Goal: Find specific page/section: Find specific page/section

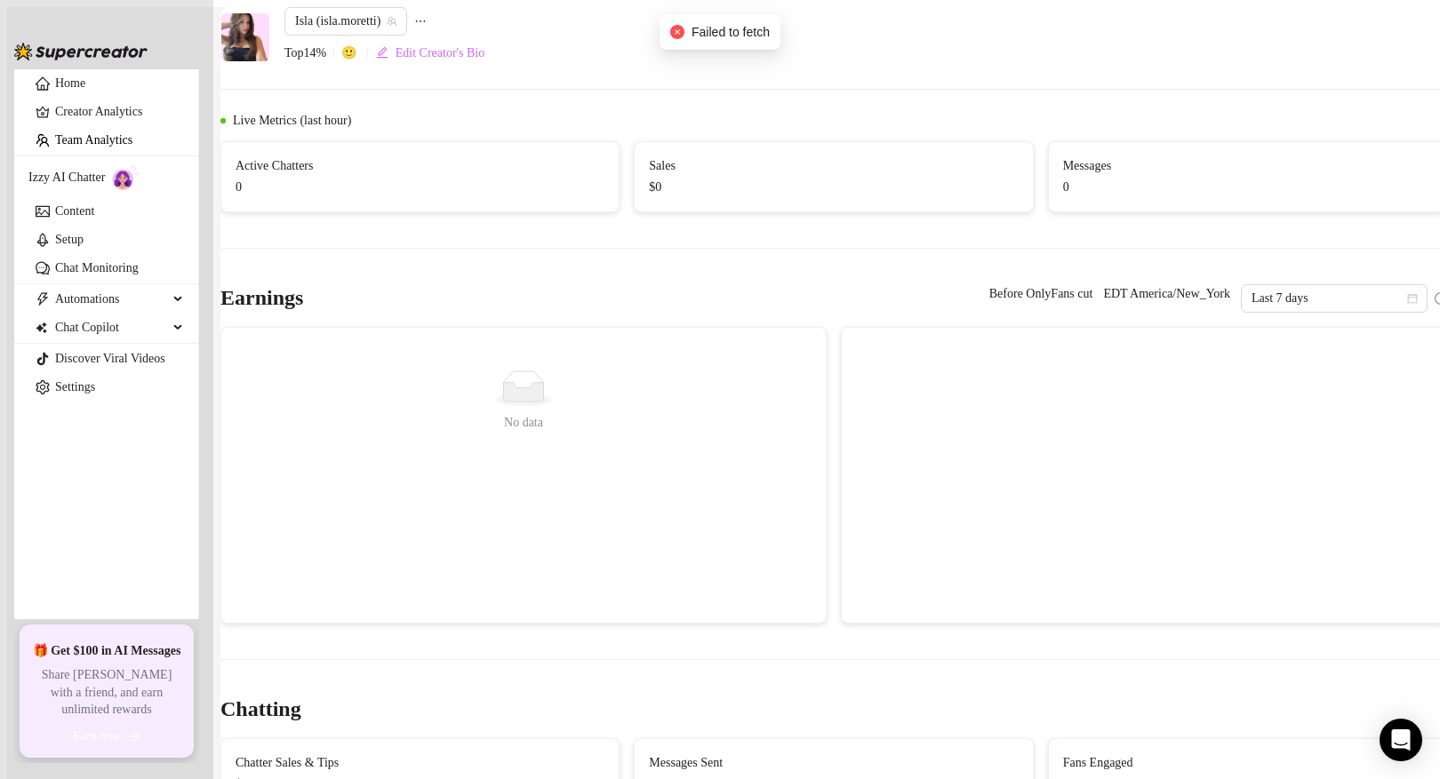
scroll to position [1274, 0]
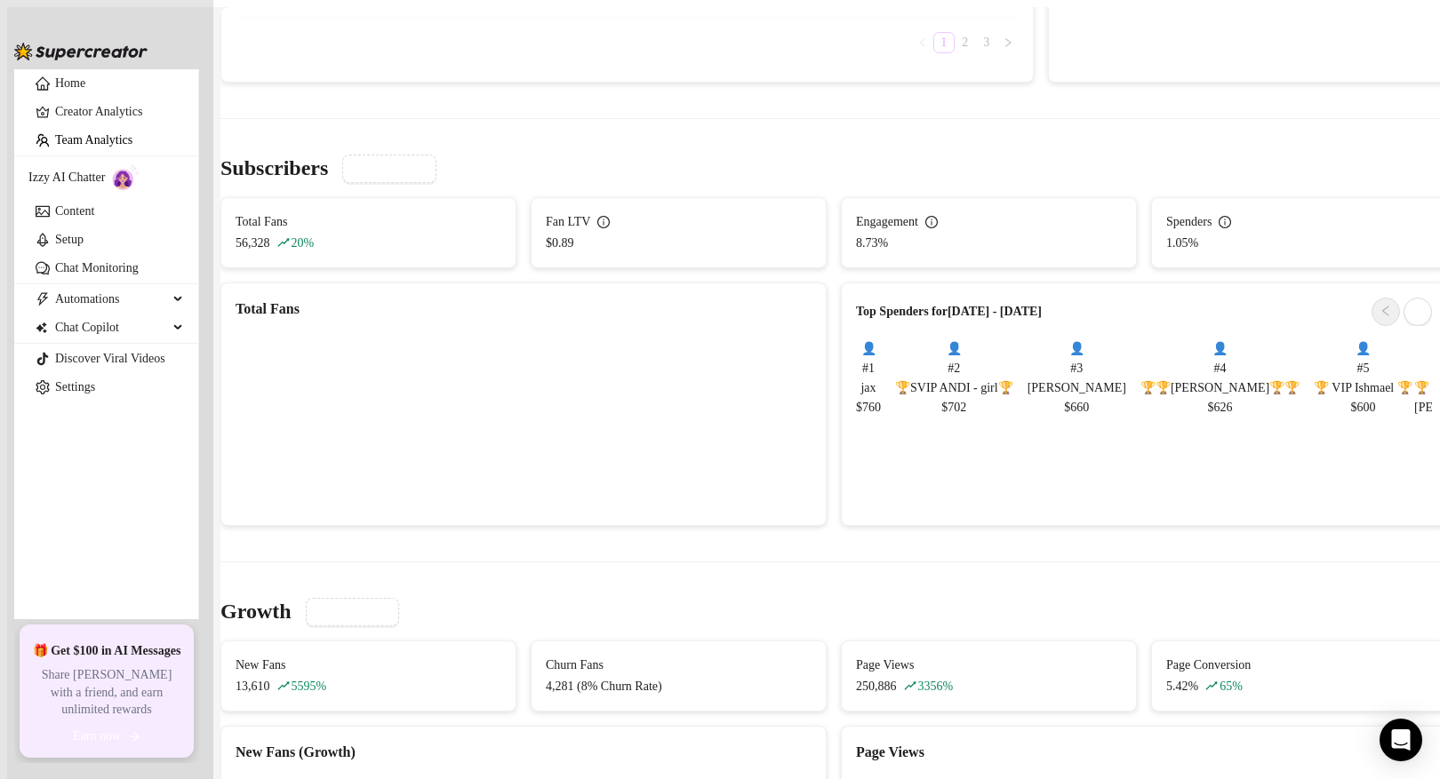
click at [112, 147] on link "Team Analytics" at bounding box center [93, 139] width 77 height 13
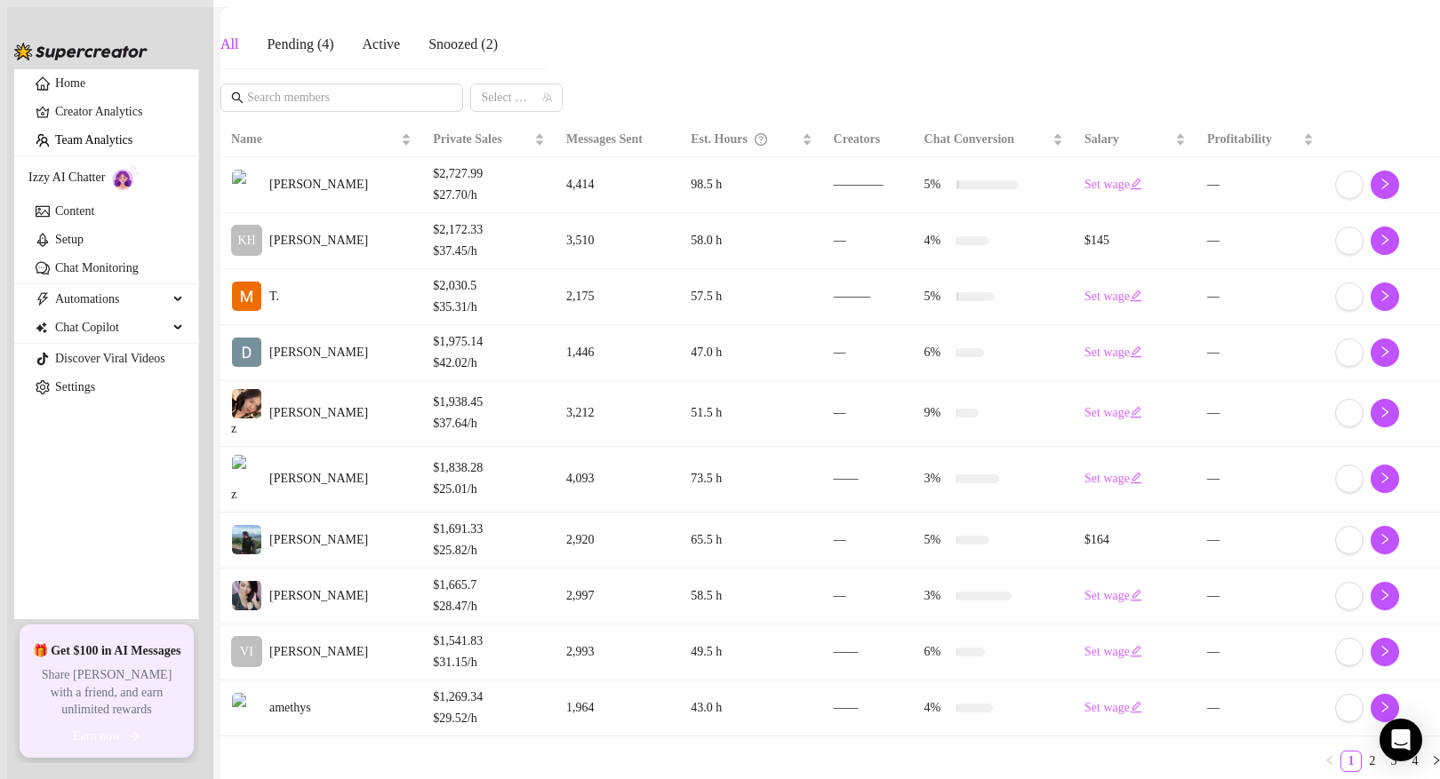
scroll to position [338, 0]
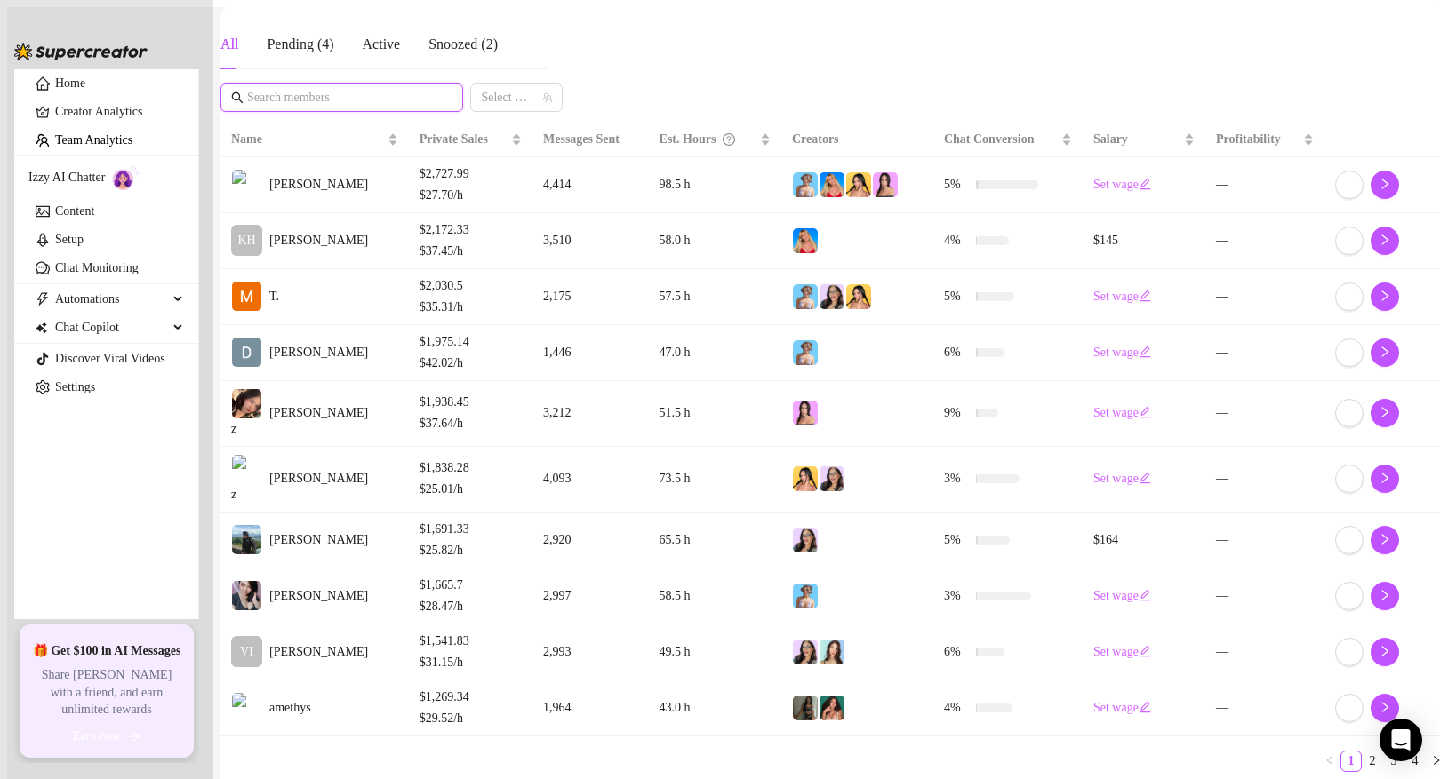
click at [353, 88] on input "text" at bounding box center [342, 98] width 191 height 20
type input ";"
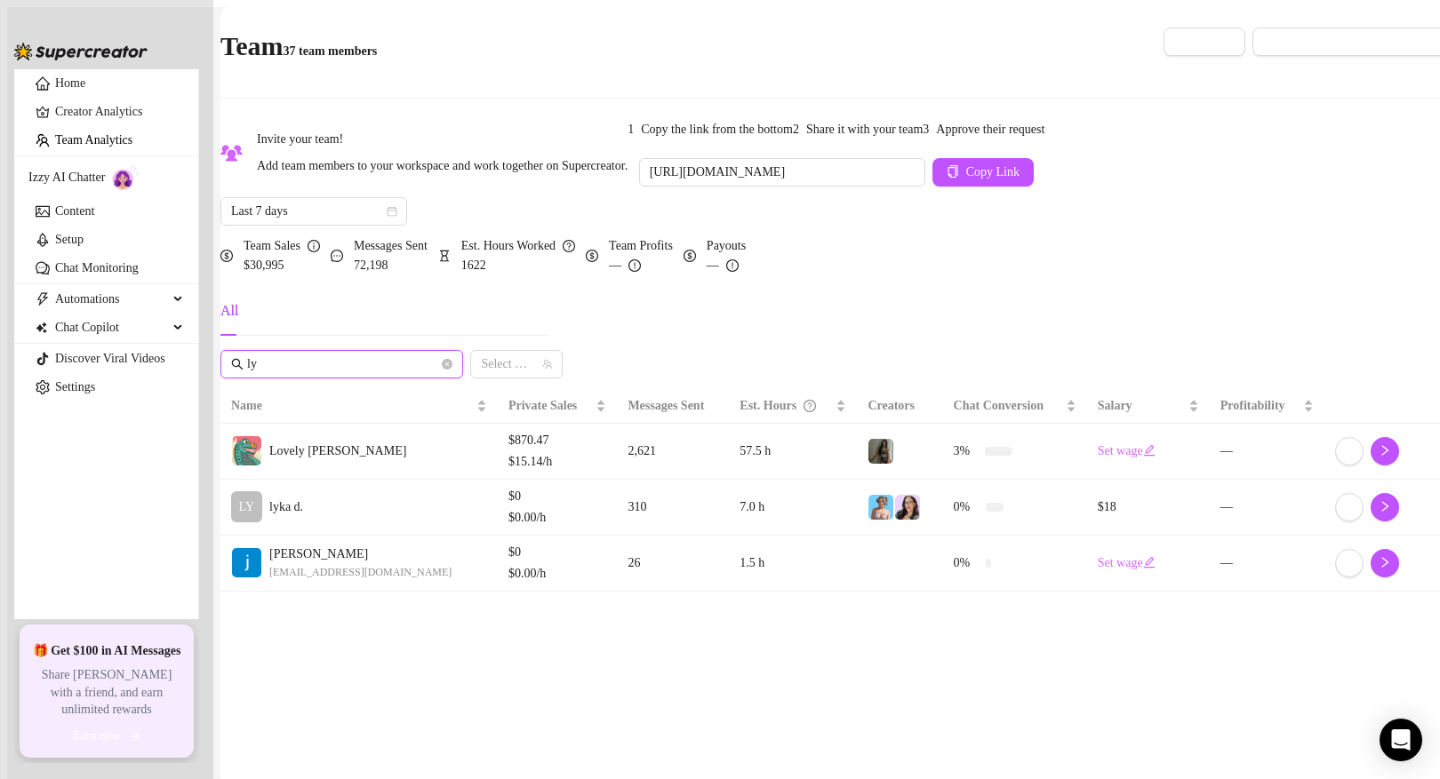
type input "ly"
click at [329, 536] on td "LY lyka d." at bounding box center [358, 508] width 277 height 56
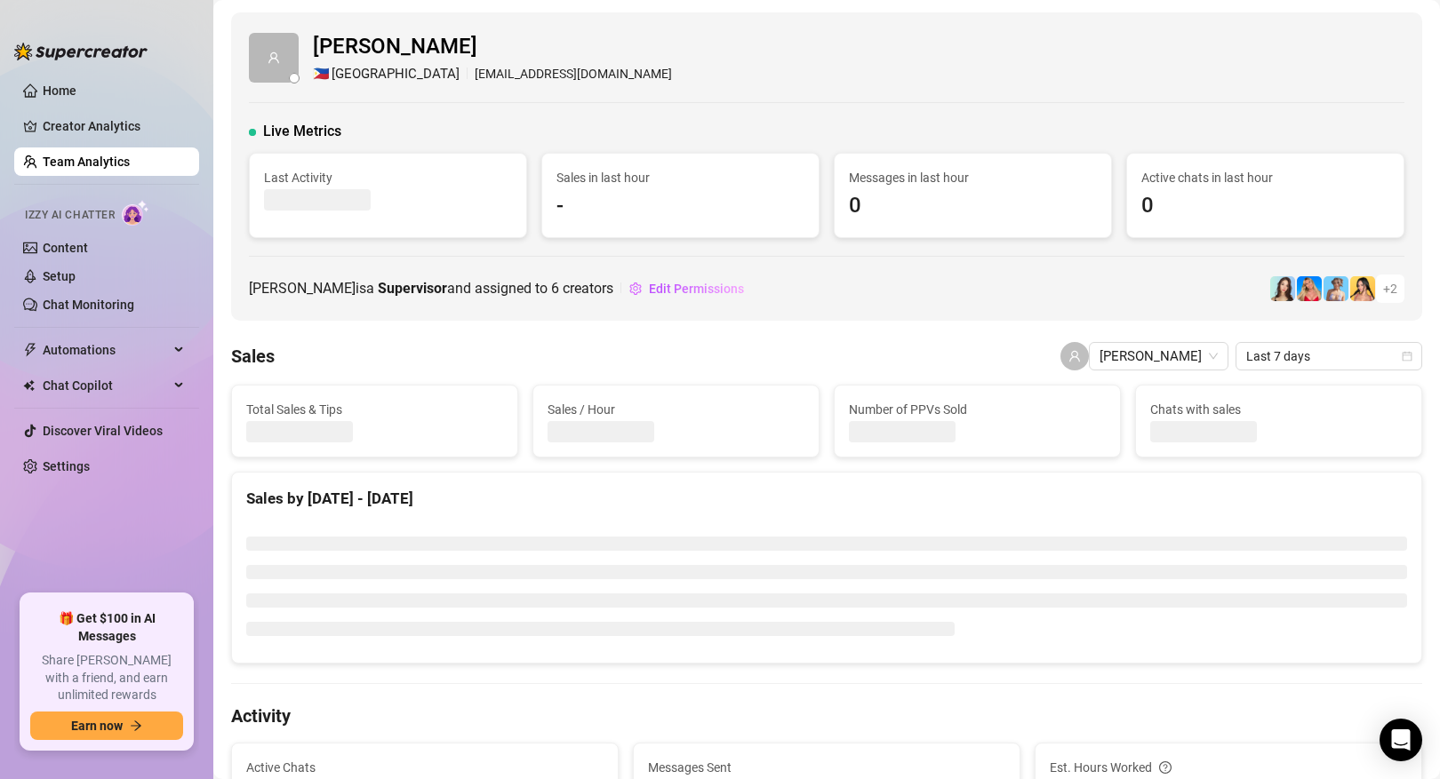
click at [122, 157] on link "Team Analytics" at bounding box center [86, 162] width 87 height 14
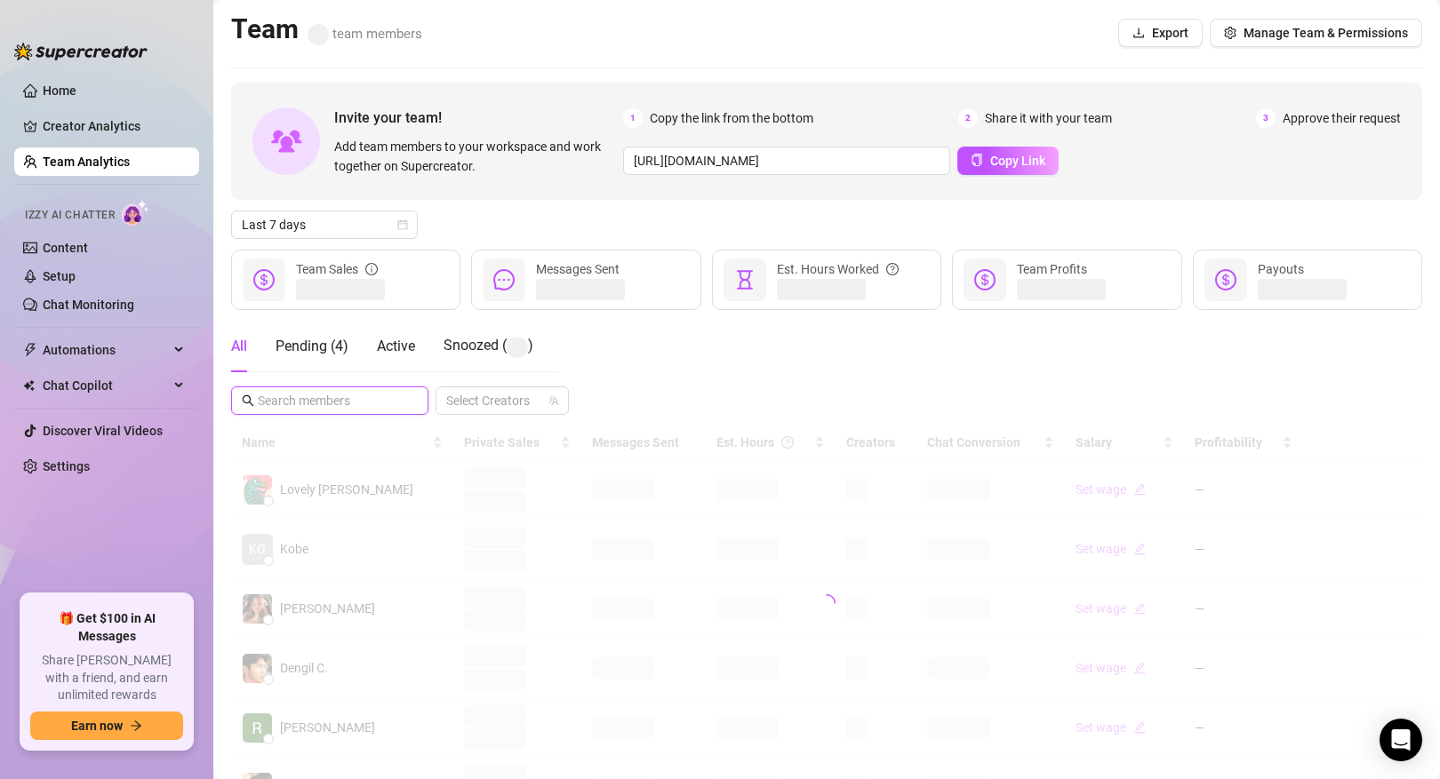
click at [356, 392] on input "text" at bounding box center [331, 401] width 146 height 20
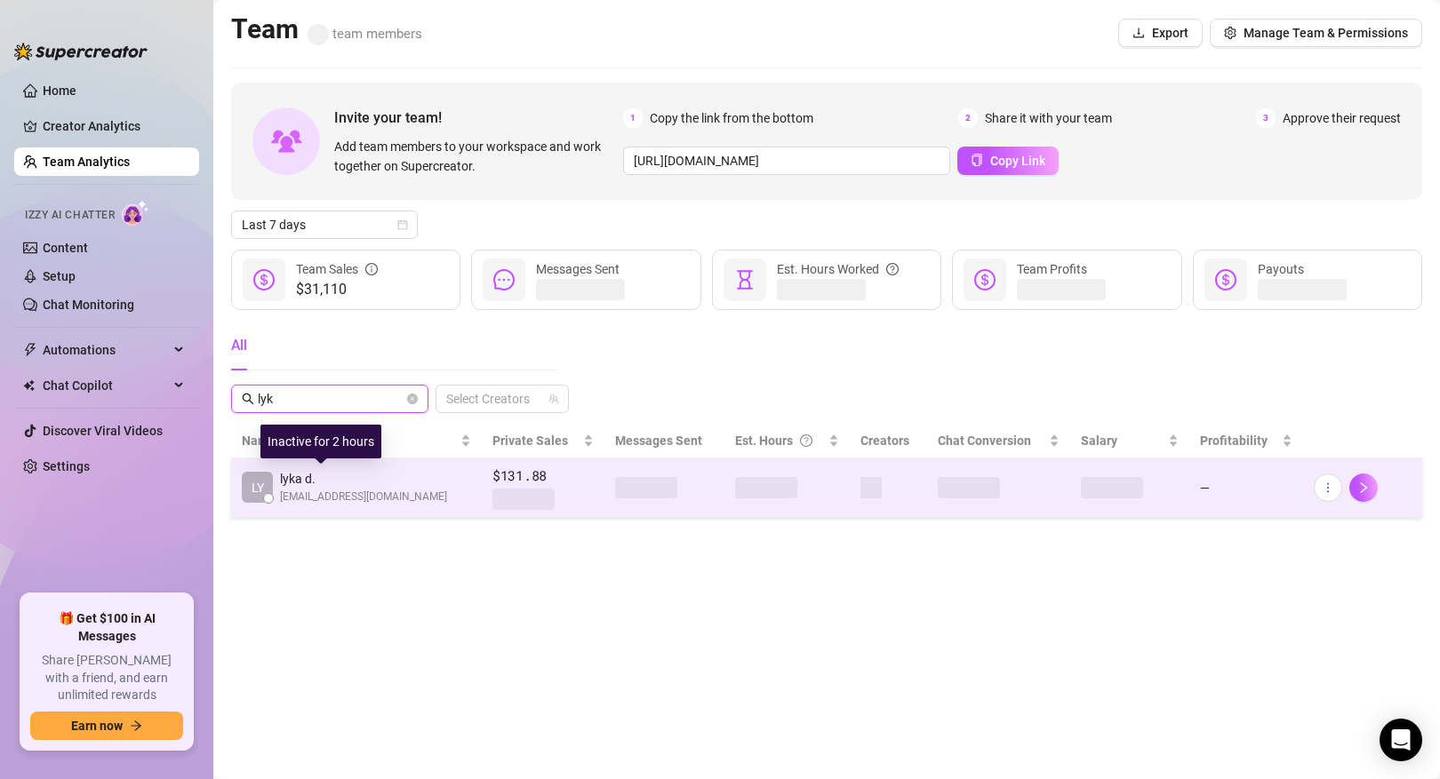
type input "lyk"
click at [355, 483] on span "lyka d." at bounding box center [363, 479] width 167 height 20
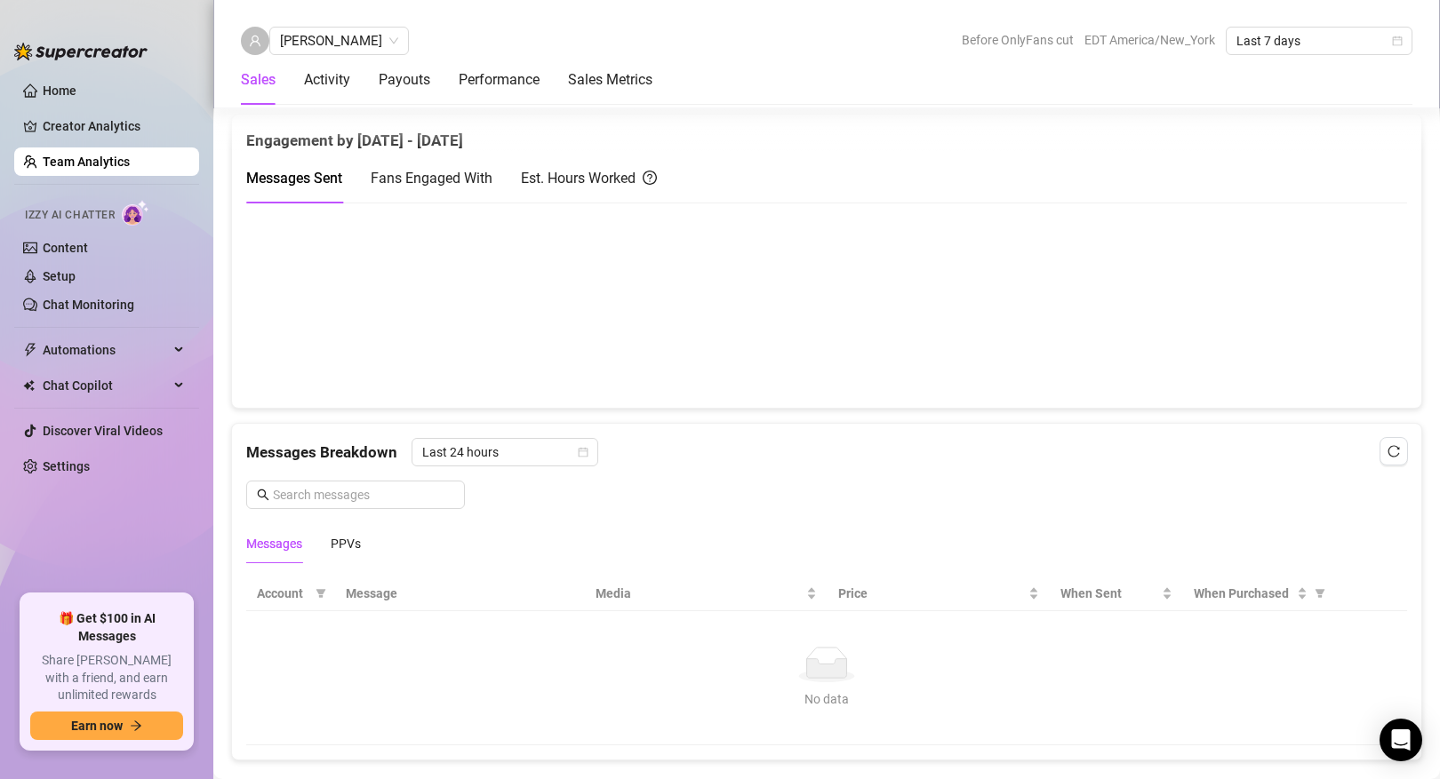
scroll to position [831, 0]
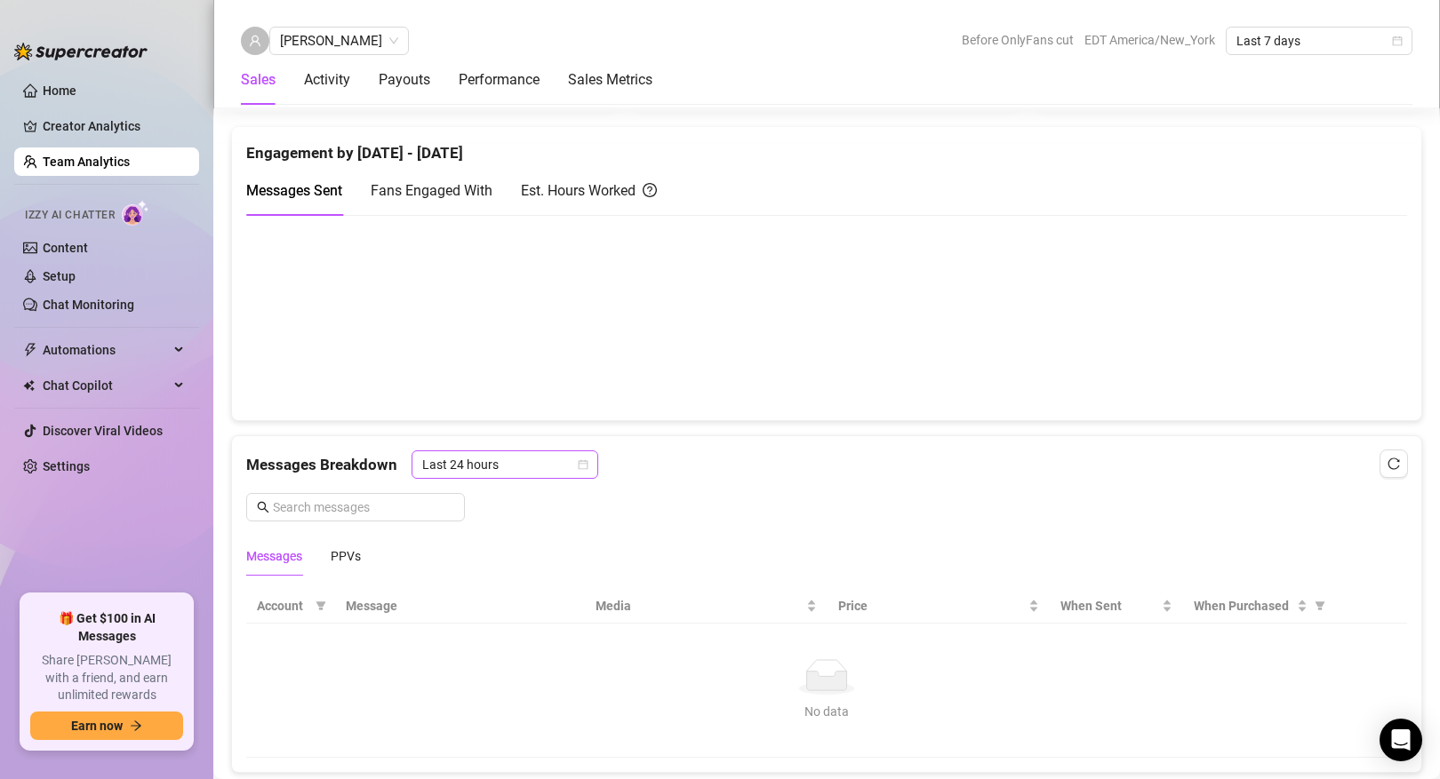
click at [515, 454] on span "Last 24 hours" at bounding box center [504, 465] width 165 height 27
click at [489, 542] on div "Last Week" at bounding box center [503, 529] width 180 height 28
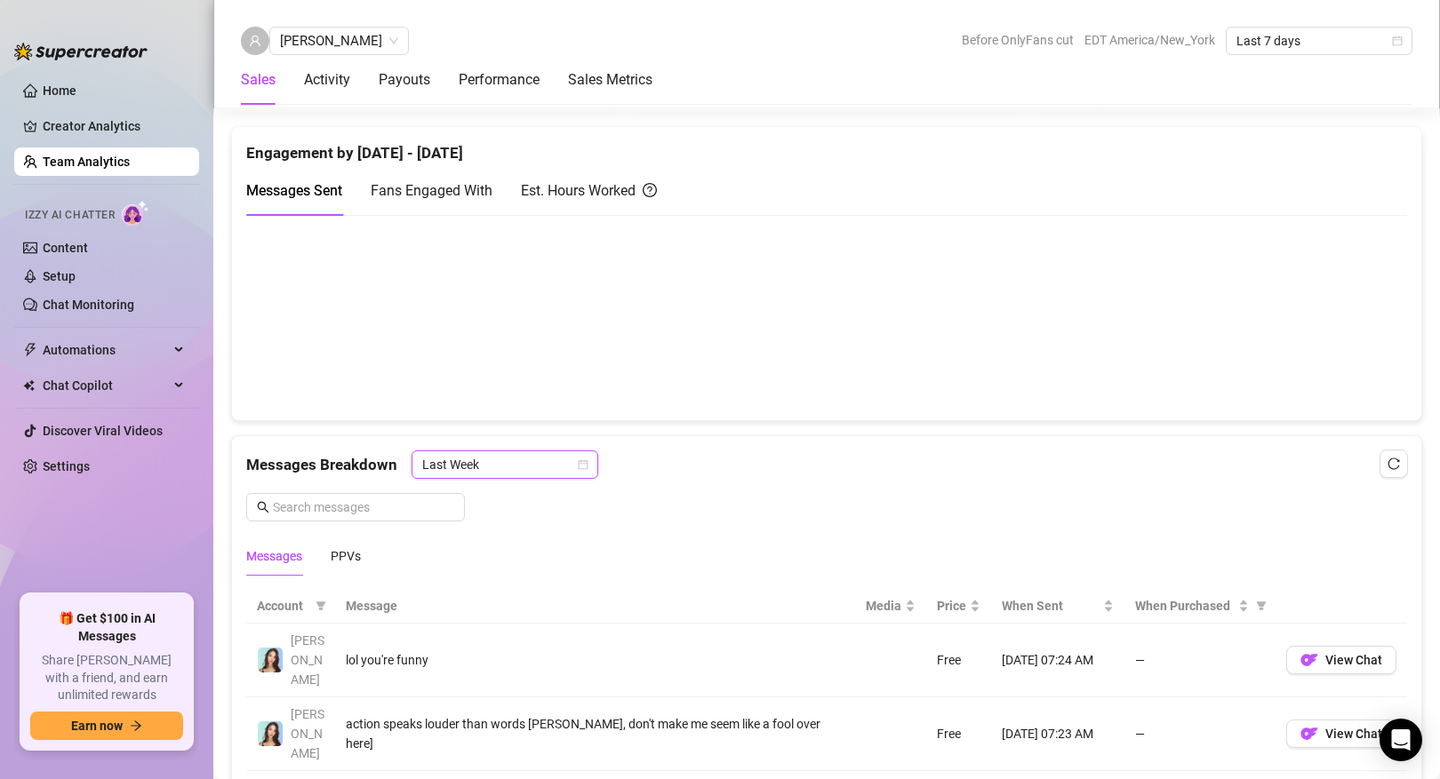
click at [528, 456] on span "Last Week" at bounding box center [504, 465] width 165 height 27
click at [513, 503] on div "Last 24 hours" at bounding box center [503, 501] width 158 height 20
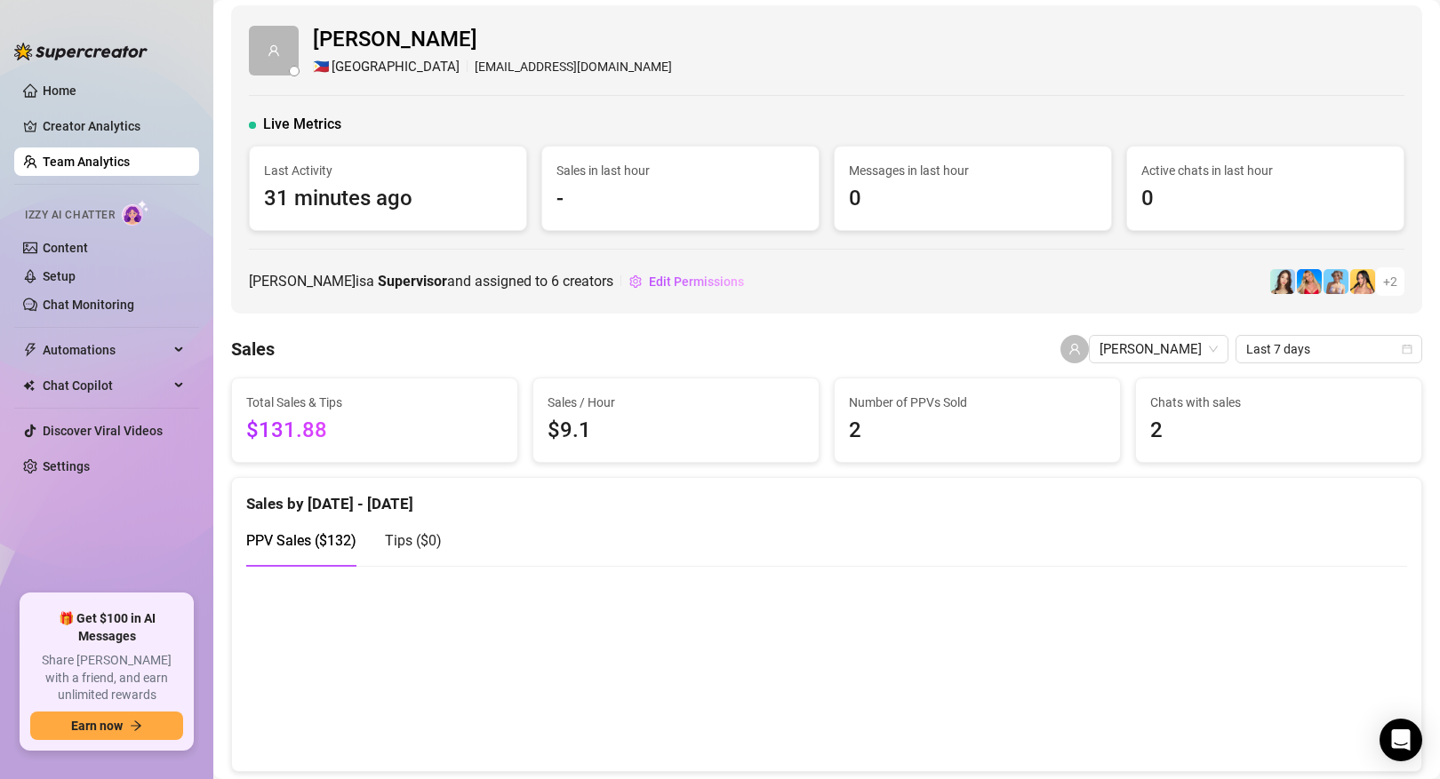
scroll to position [0, 0]
